Goal: Find specific page/section: Find specific page/section

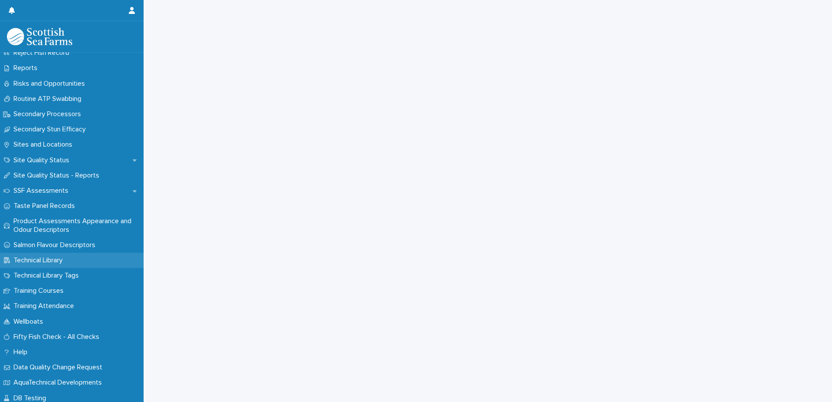
scroll to position [1235, 0]
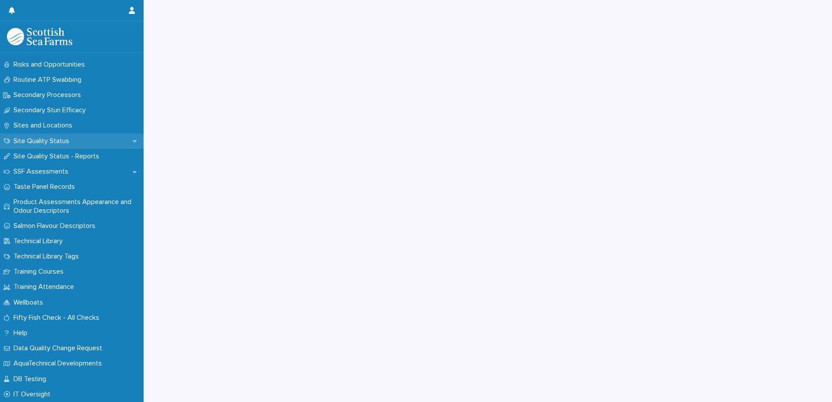
click at [75, 136] on div "Site Quality Status" at bounding box center [72, 141] width 144 height 15
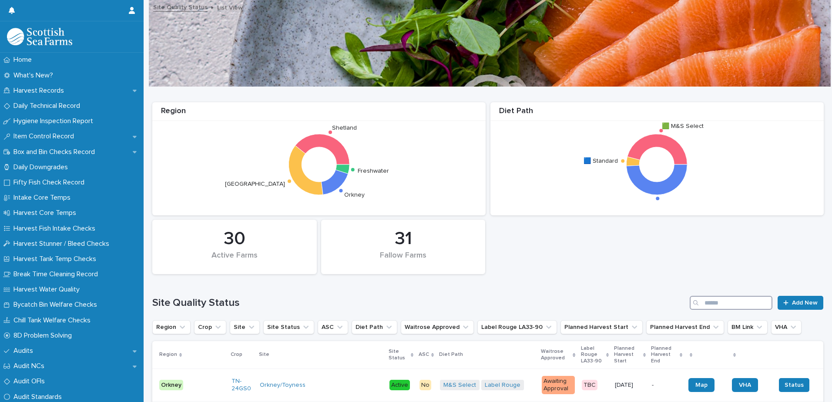
click at [718, 305] on input "Search" at bounding box center [730, 303] width 83 height 14
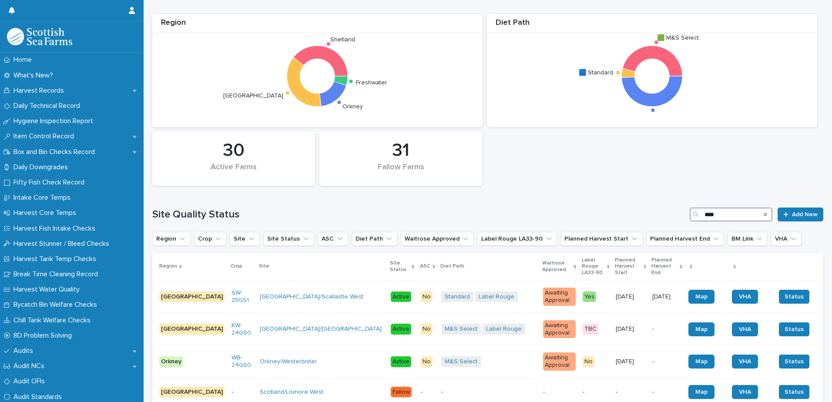
scroll to position [196, 0]
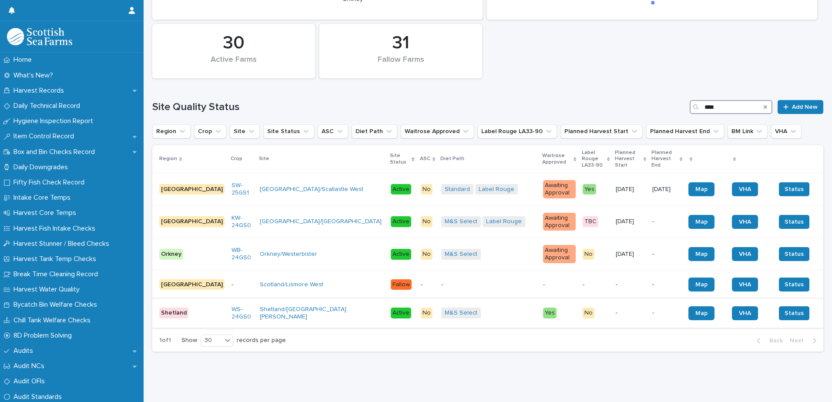
type input "****"
click at [270, 313] on div "Shetland/[GEOGRAPHIC_DATA][PERSON_NAME]" at bounding box center [322, 313] width 124 height 22
